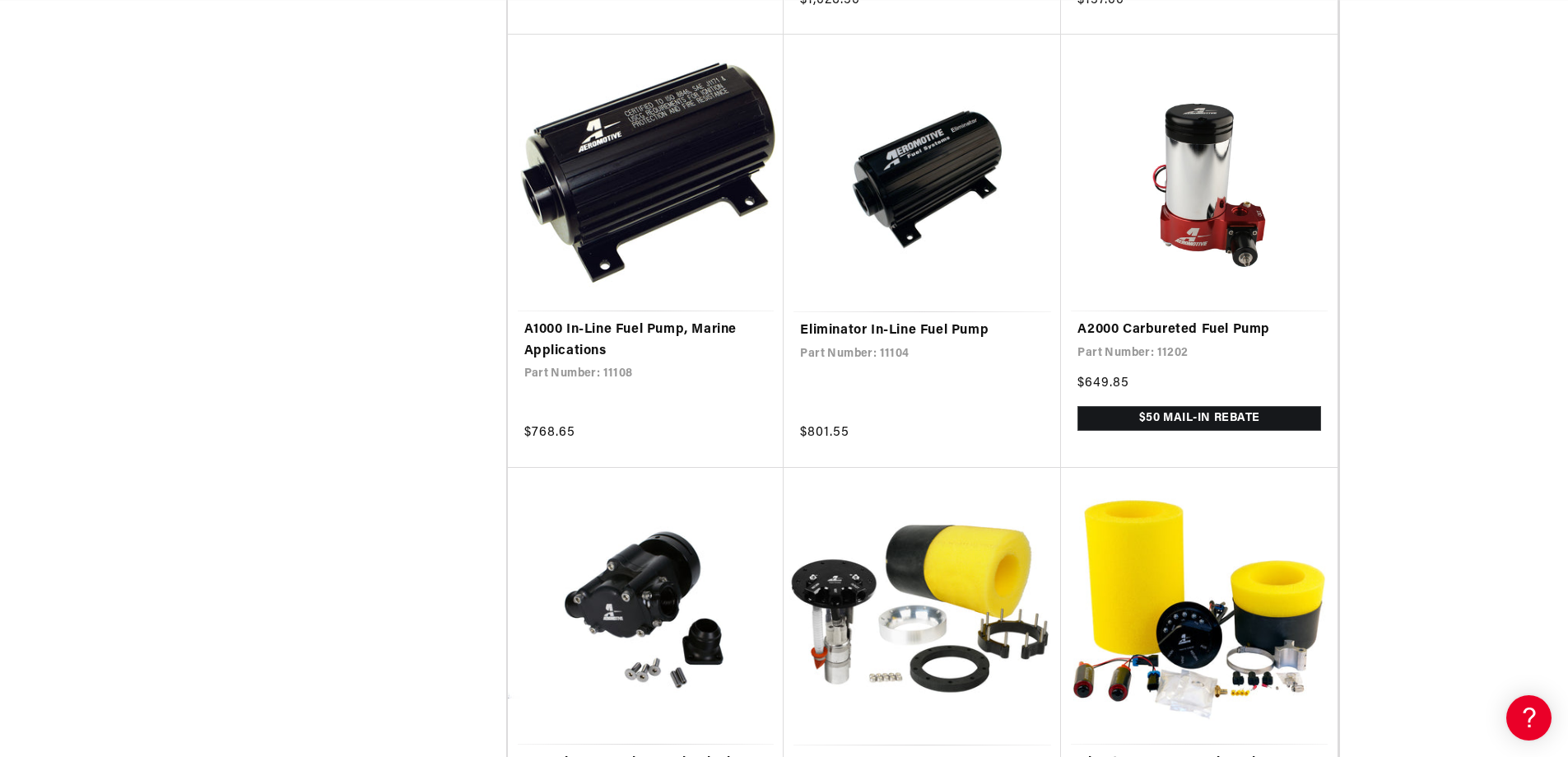
scroll to position [1729, 0]
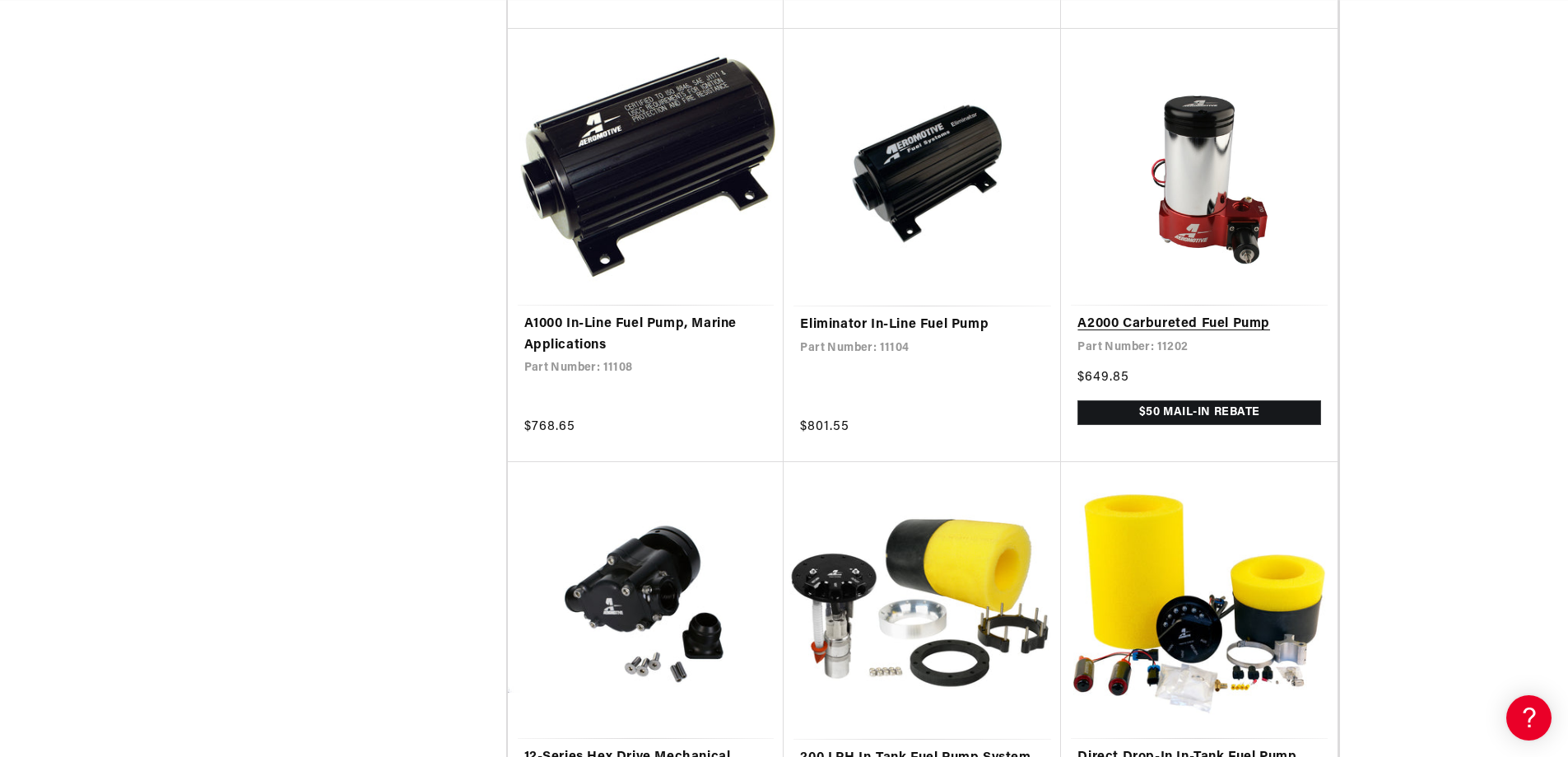
click at [1216, 314] on link "A2000 Carbureted Fuel Pump" at bounding box center [1200, 325] width 244 height 22
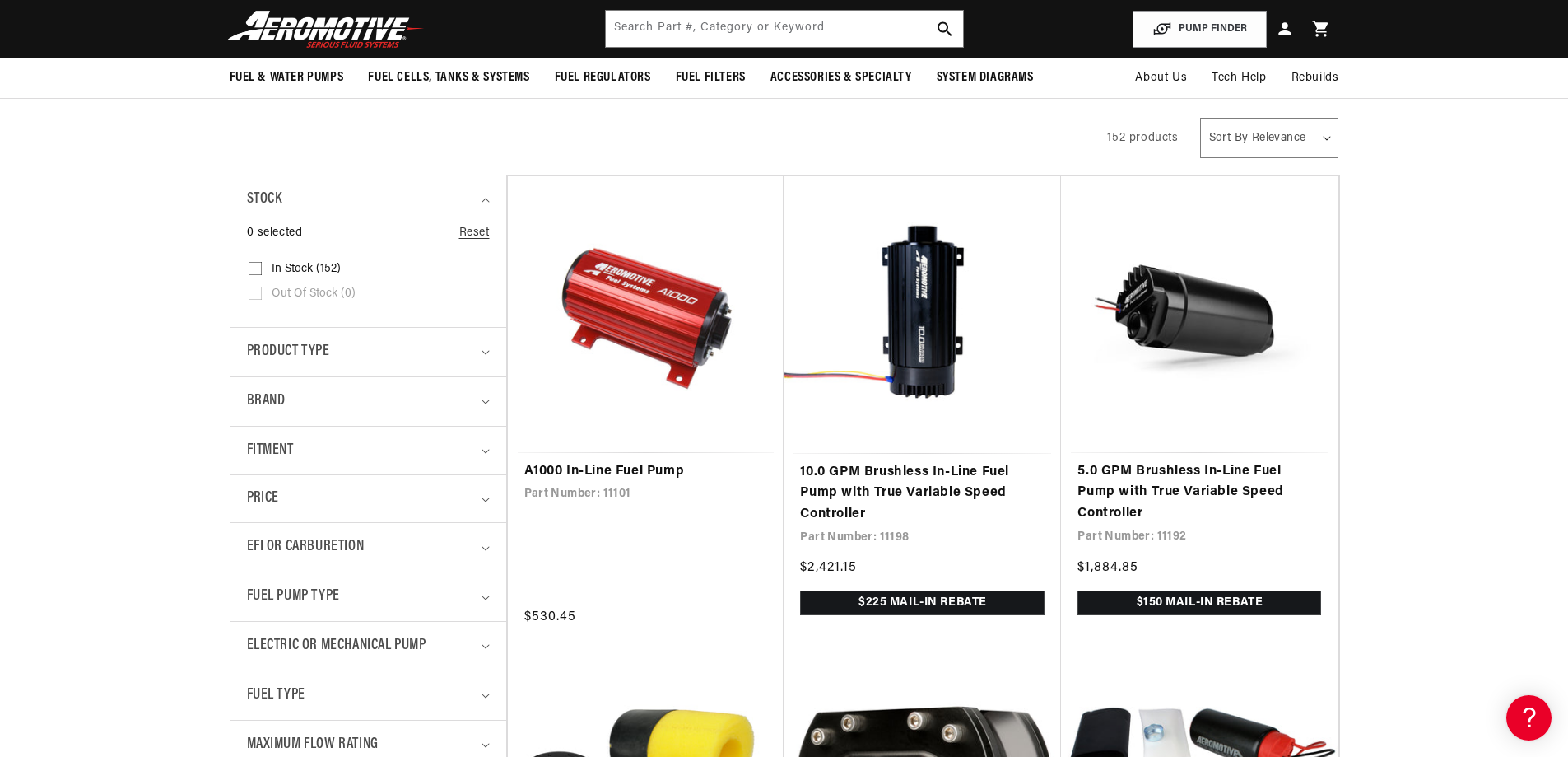
scroll to position [0, 651]
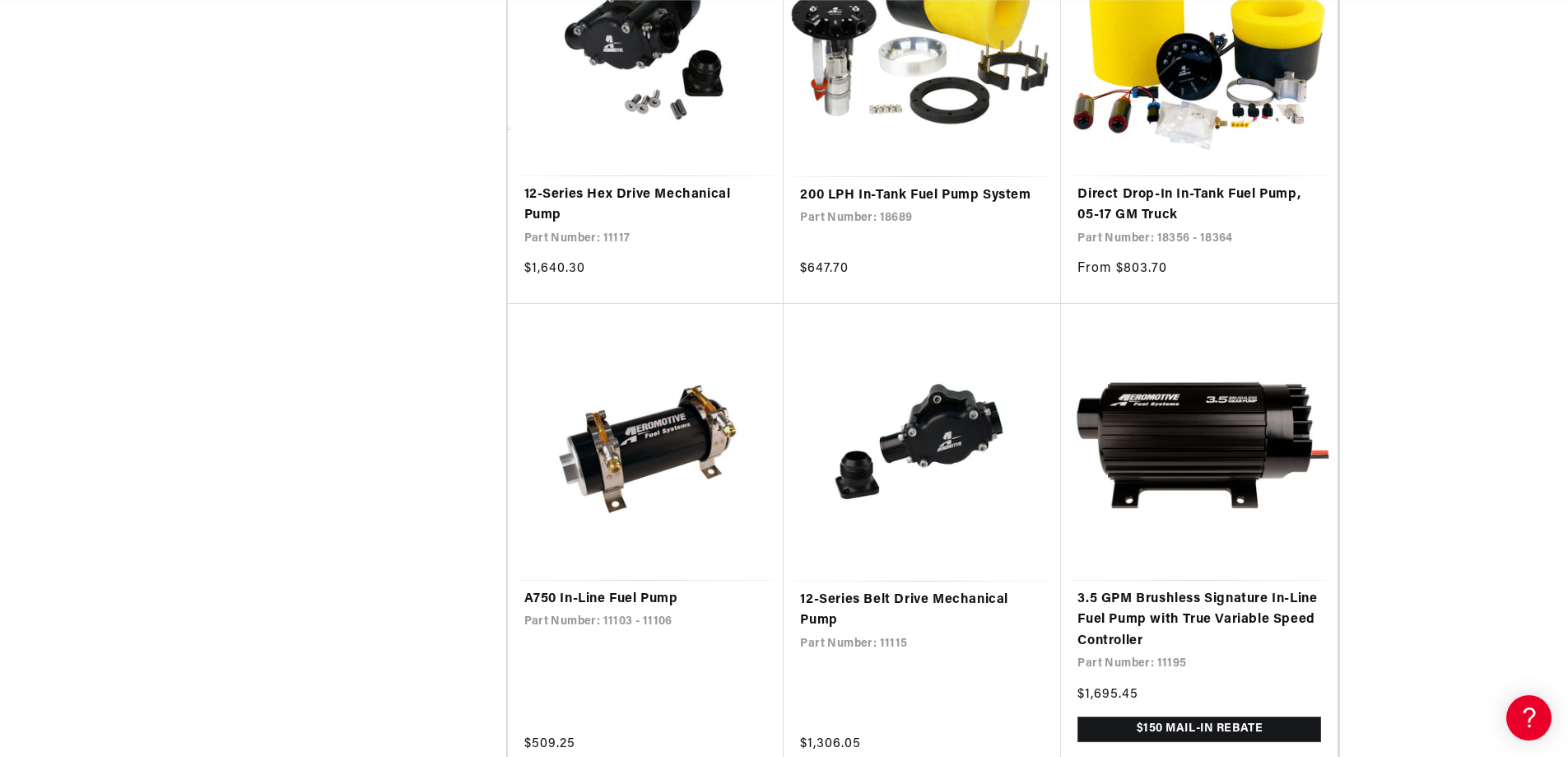
drag, startPoint x: 1375, startPoint y: 468, endPoint x: 1397, endPoint y: 720, distance: 253.0
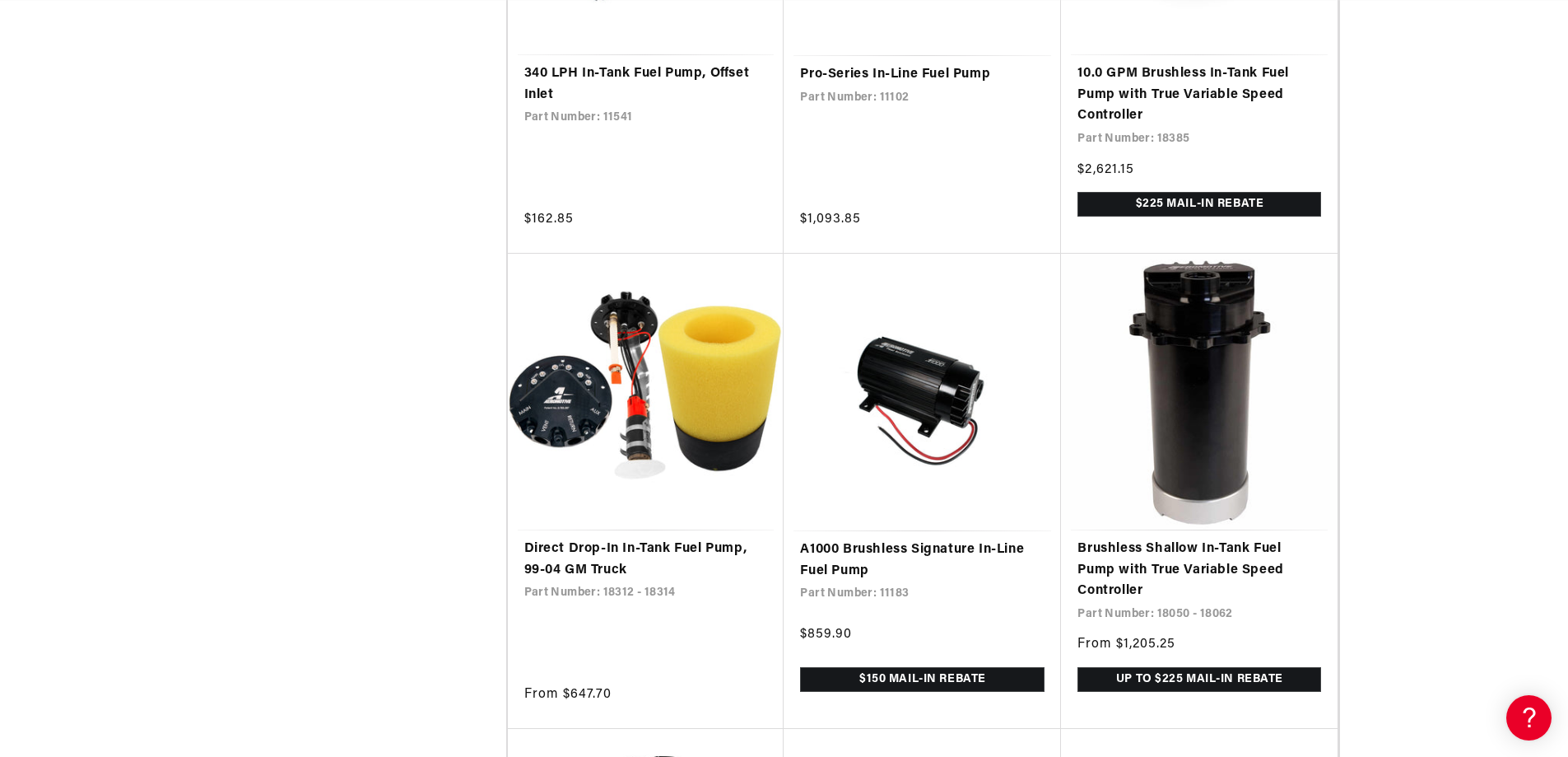
drag, startPoint x: 1399, startPoint y: 564, endPoint x: 1399, endPoint y: 753, distance: 189.0
